Goal: Information Seeking & Learning: Check status

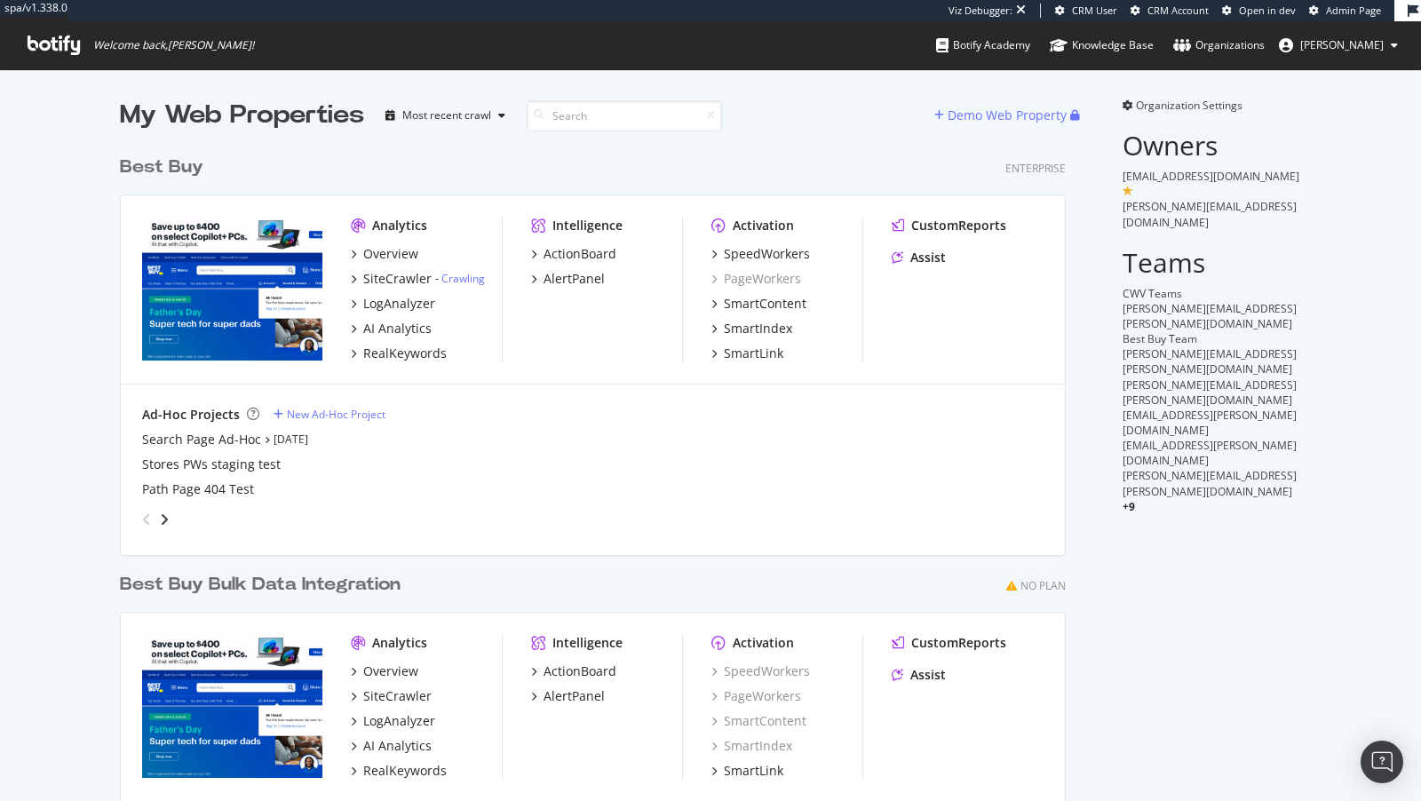
scroll to position [753, 960]
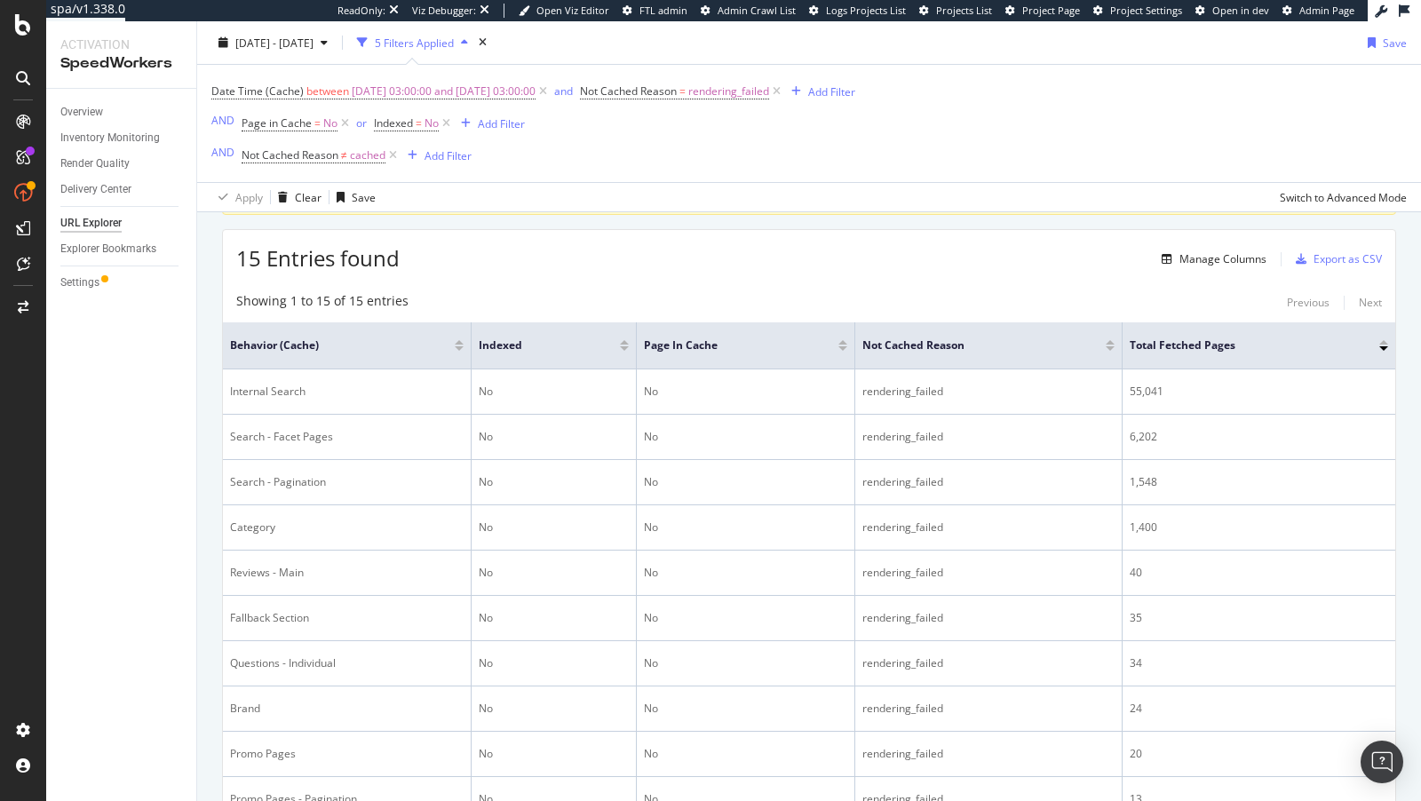
scroll to position [464, 0]
